Goal: Task Accomplishment & Management: Use online tool/utility

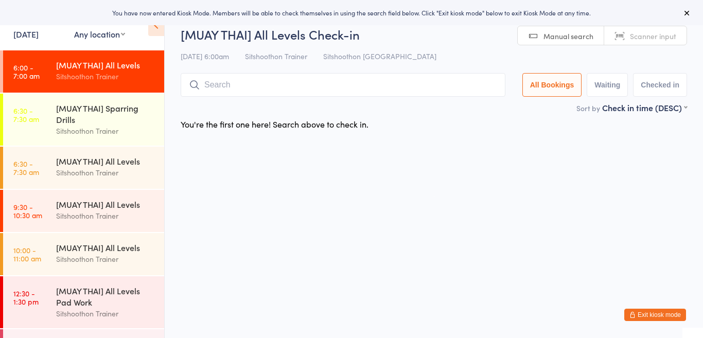
click at [106, 32] on select "Any location ST Martial Arts Arncliffe [GEOGRAPHIC_DATA] [GEOGRAPHIC_DATA]" at bounding box center [99, 33] width 51 height 11
select select "1"
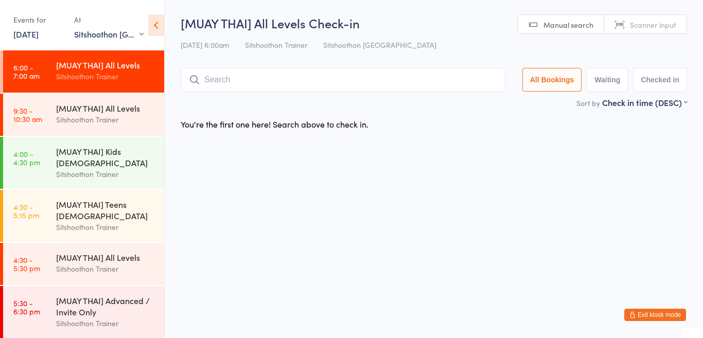
click at [269, 87] on input "search" at bounding box center [343, 80] width 325 height 24
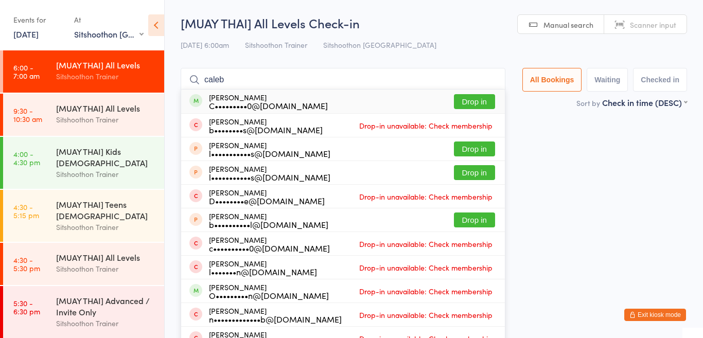
type input "caleb"
click at [472, 103] on button "Drop in" at bounding box center [474, 101] width 41 height 15
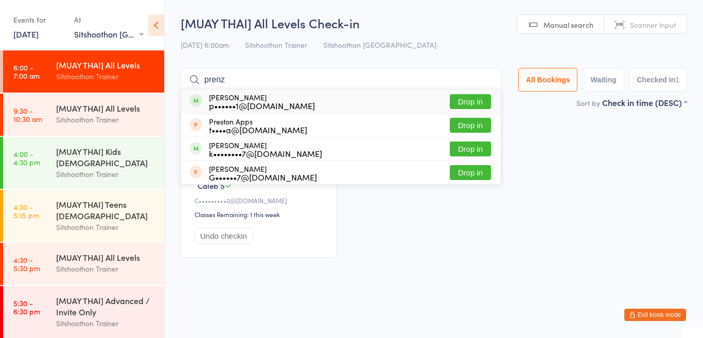
type input "prenz"
click at [464, 100] on button "Drop in" at bounding box center [470, 101] width 41 height 15
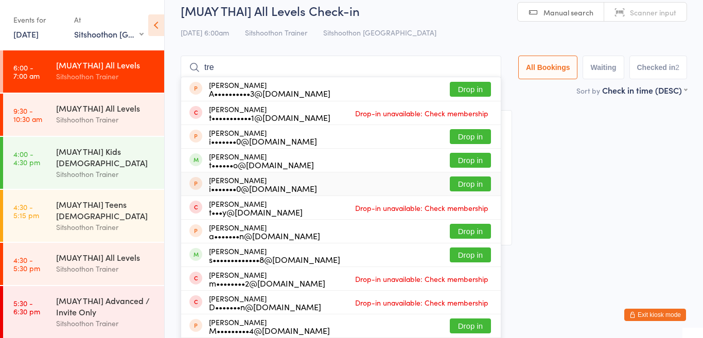
scroll to position [13, 0]
type input "tre"
click at [459, 157] on button "Drop in" at bounding box center [470, 159] width 41 height 15
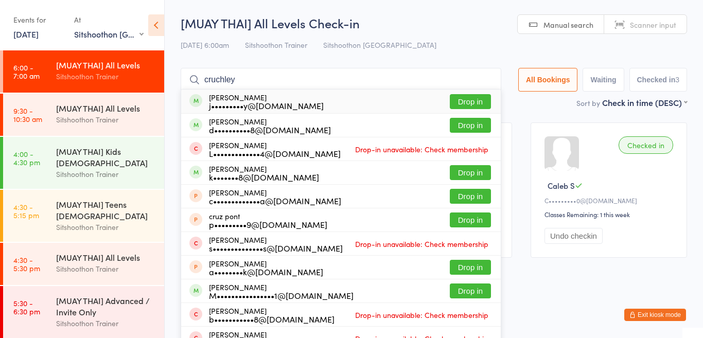
type input "cruchley"
click at [469, 105] on button "Drop in" at bounding box center [470, 101] width 41 height 15
